Goal: Task Accomplishment & Management: Manage account settings

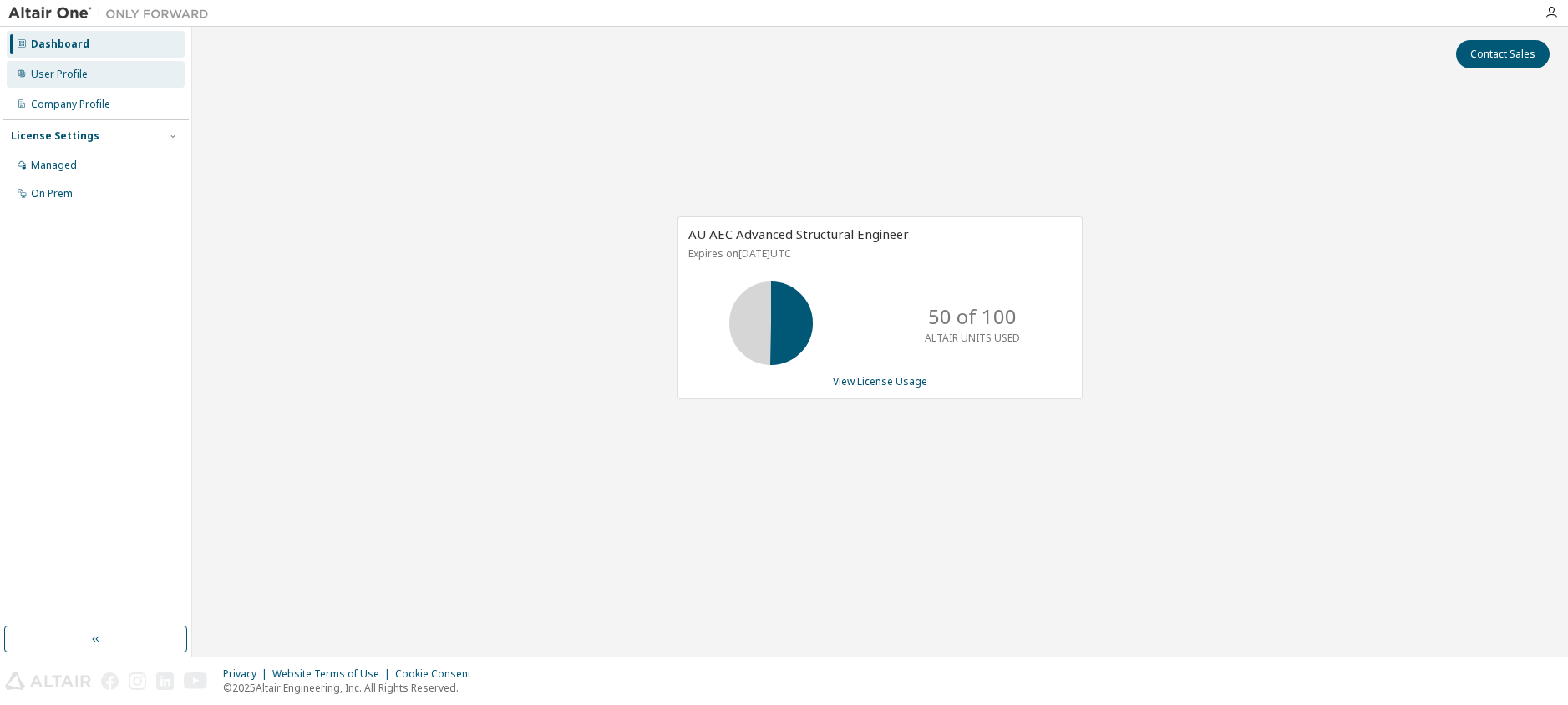
click at [19, 79] on div at bounding box center [21, 74] width 10 height 13
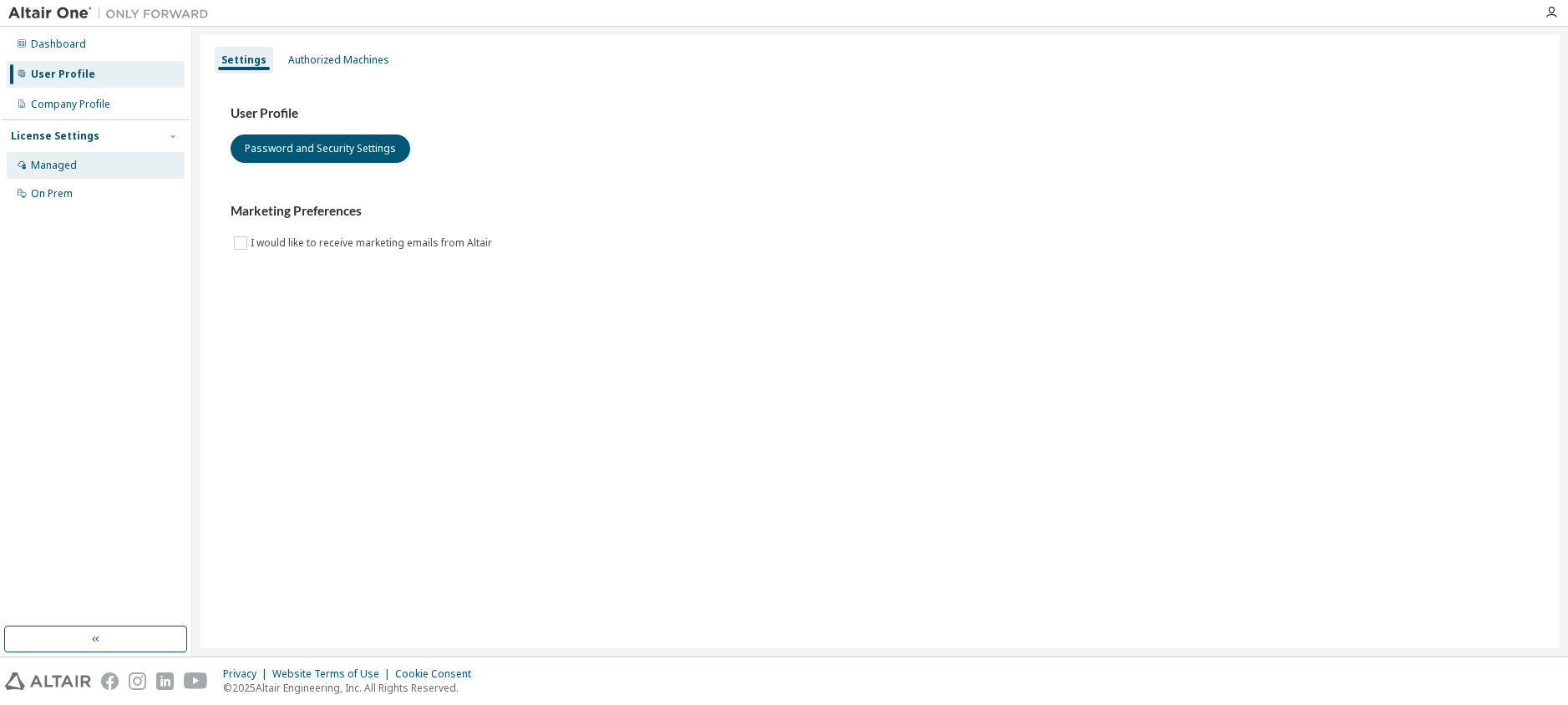
click at [48, 166] on div "Managed" at bounding box center [54, 165] width 46 height 13
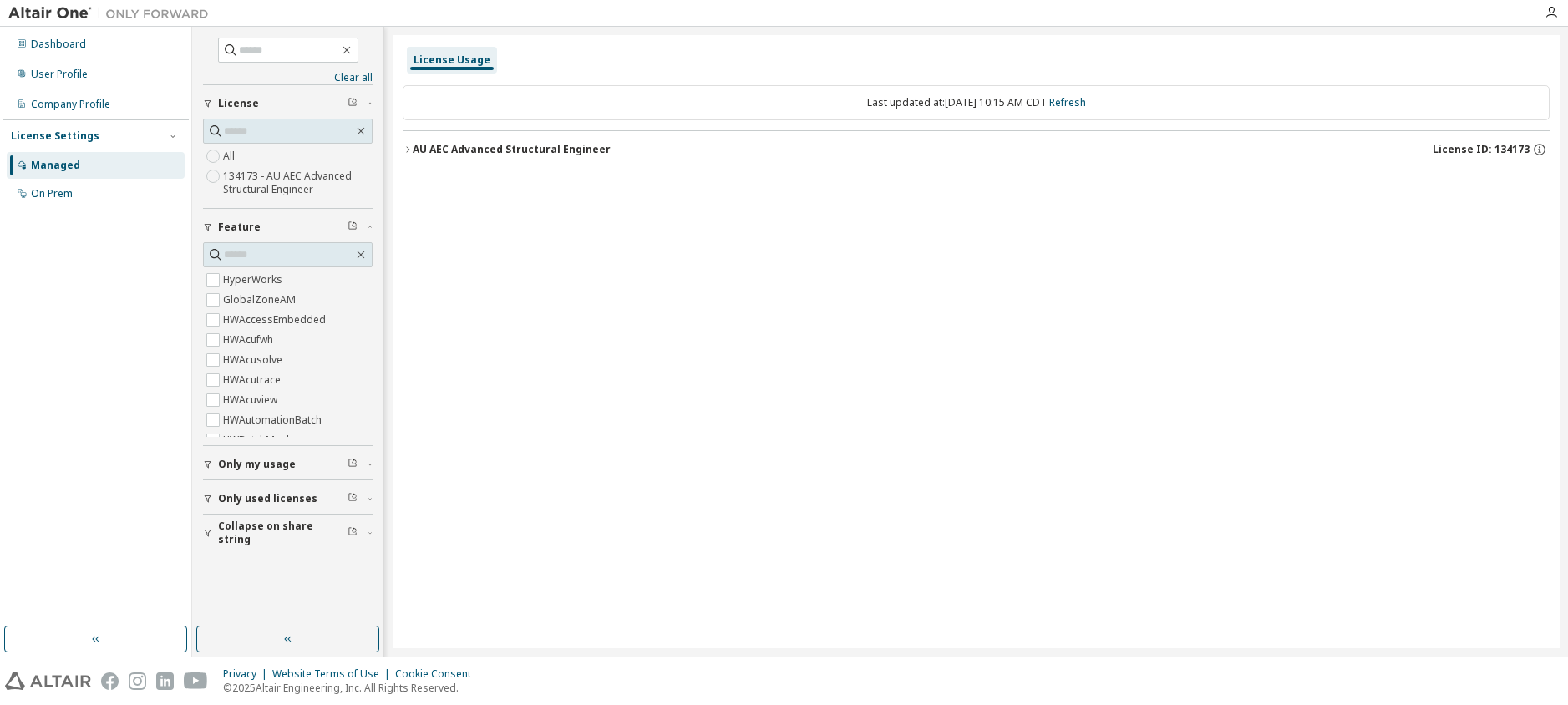
click at [519, 153] on div "AU AEC Advanced Structural Engineer" at bounding box center [511, 149] width 198 height 13
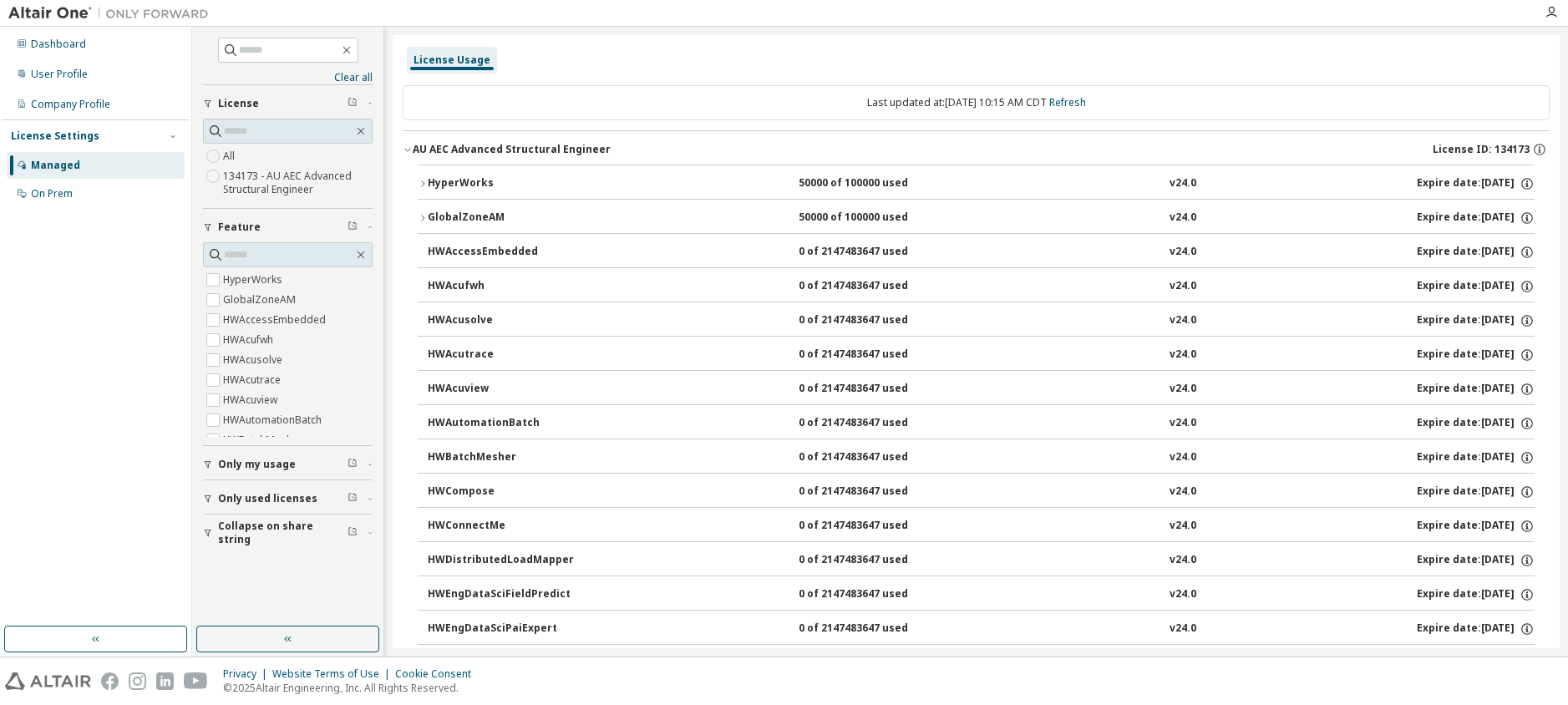
click at [447, 151] on div "AU AEC Advanced Structural Engineer" at bounding box center [511, 149] width 198 height 13
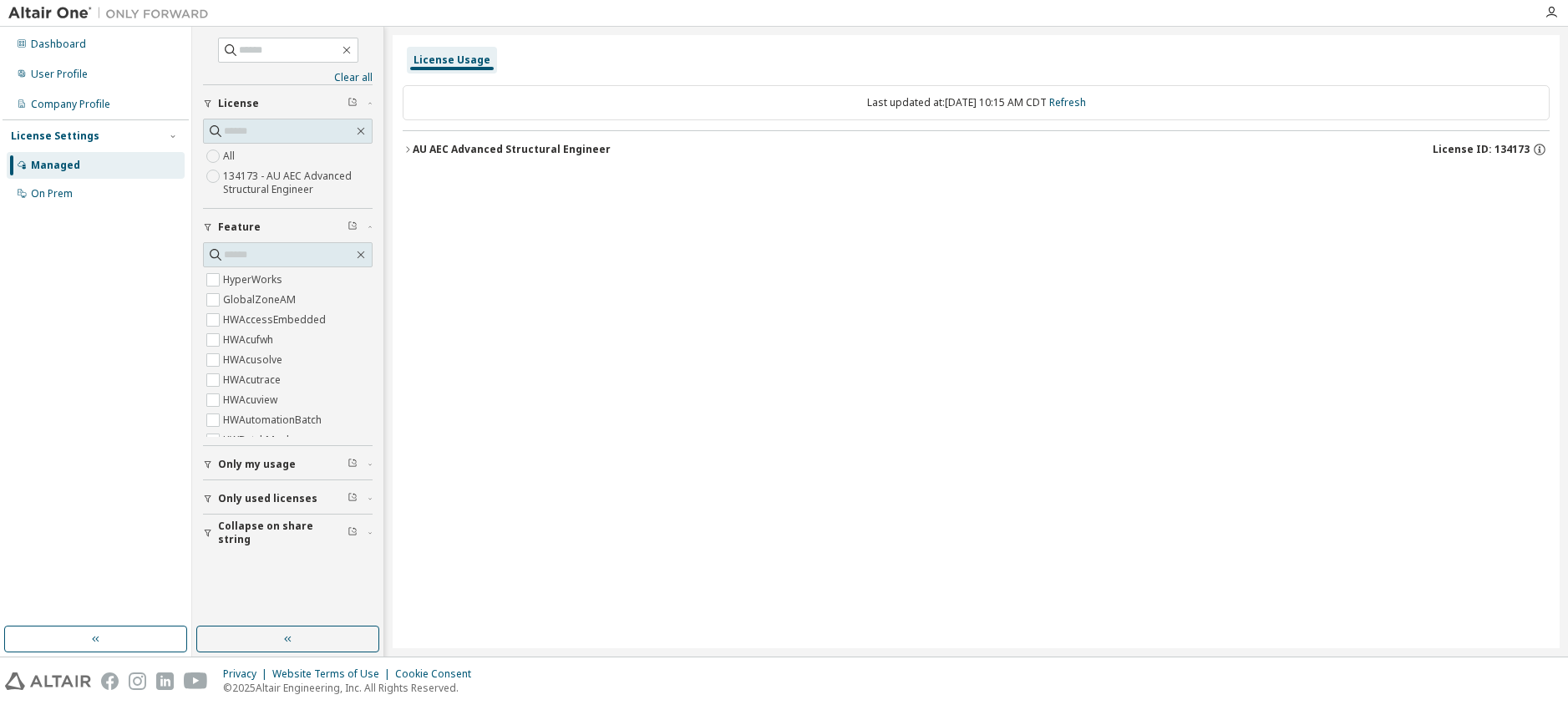
click at [219, 498] on span "Only used licenses" at bounding box center [268, 498] width 99 height 13
click at [219, 497] on span "Only used licenses" at bounding box center [268, 498] width 99 height 13
